Goal: Find specific page/section: Find specific page/section

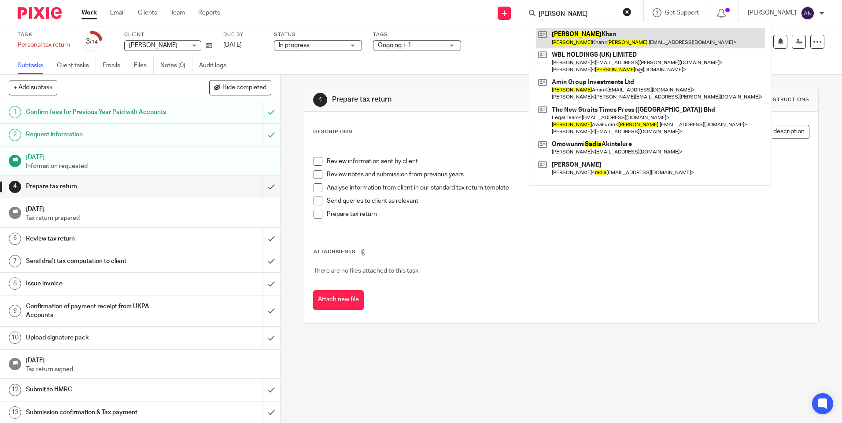
type input "[PERSON_NAME]"
click at [587, 37] on link at bounding box center [650, 38] width 229 height 20
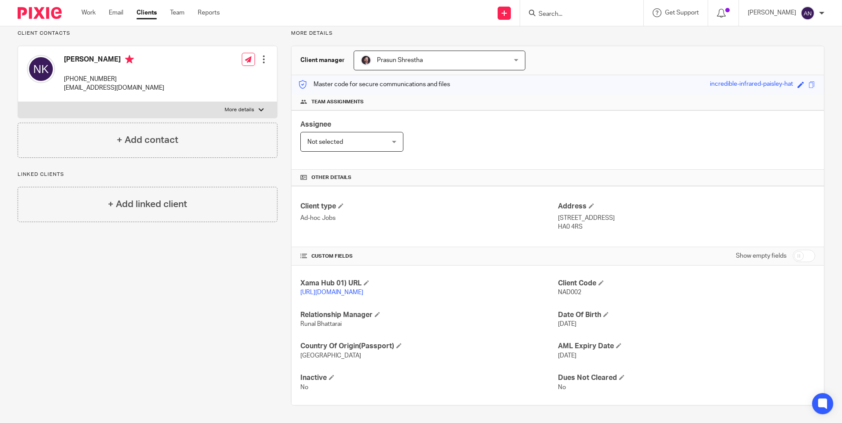
scroll to position [55, 0]
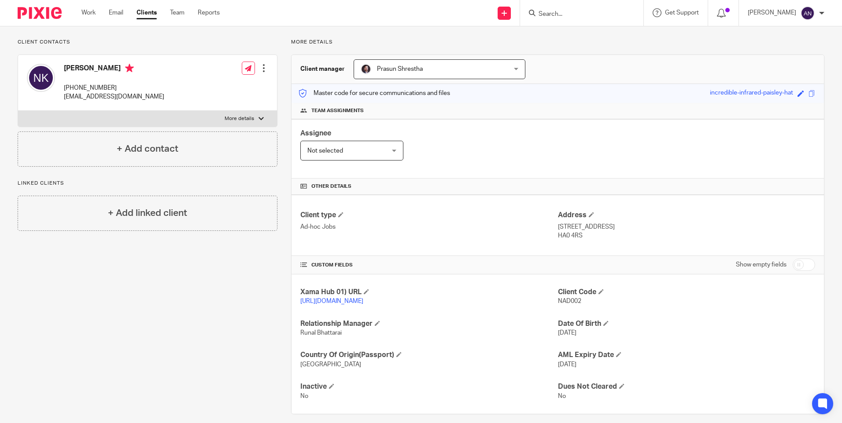
click at [459, 176] on div "Assignee Not selected Not selected Not selected [PERSON_NAME] [PERSON_NAME] [PE…" at bounding box center [557, 148] width 532 height 59
drag, startPoint x: 578, startPoint y: 237, endPoint x: 554, endPoint y: 227, distance: 26.8
click at [558, 227] on div "Address [STREET_ADDRESS] HA0 4RS" at bounding box center [686, 225] width 257 height 29
copy div "[STREET_ADDRESS]"
click at [604, 243] on div "Client type Ad-hoc Jobs Address [STREET_ADDRESS] HA0 4RS" at bounding box center [557, 225] width 532 height 61
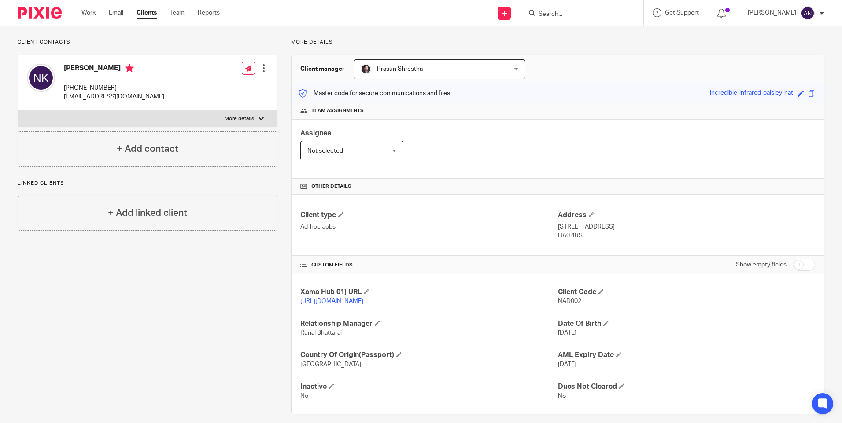
click at [604, 49] on div "More details Client manager [PERSON_NAME] [PERSON_NAME] [PERSON_NAME] [PERSON_N…" at bounding box center [550, 227] width 547 height 376
click at [606, 49] on div "More details Client manager [PERSON_NAME] [PERSON_NAME] [PERSON_NAME] [PERSON_N…" at bounding box center [550, 227] width 547 height 376
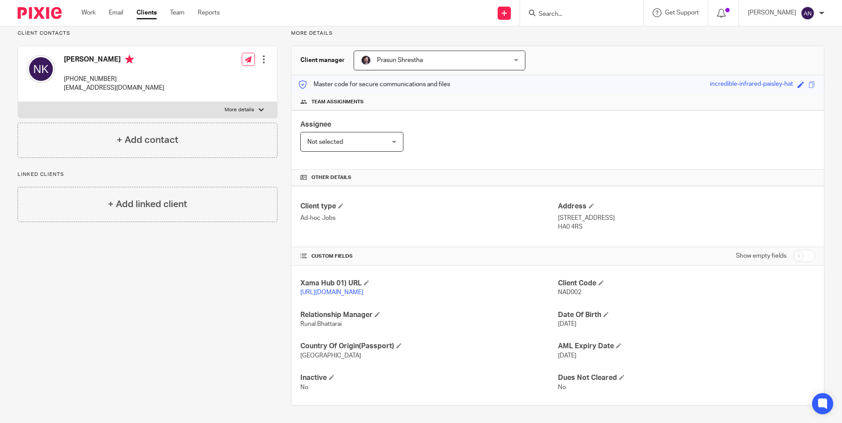
scroll to position [73, 0]
click at [647, 127] on div "Assignee Not selected Not selected Not selected [PERSON_NAME] [PERSON_NAME] [PE…" at bounding box center [557, 139] width 532 height 59
